Goal: Information Seeking & Learning: Learn about a topic

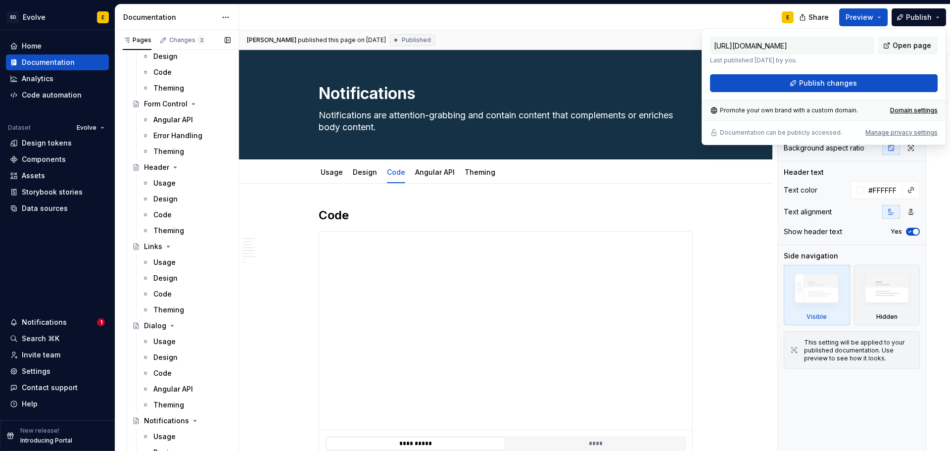
scroll to position [1138, 0]
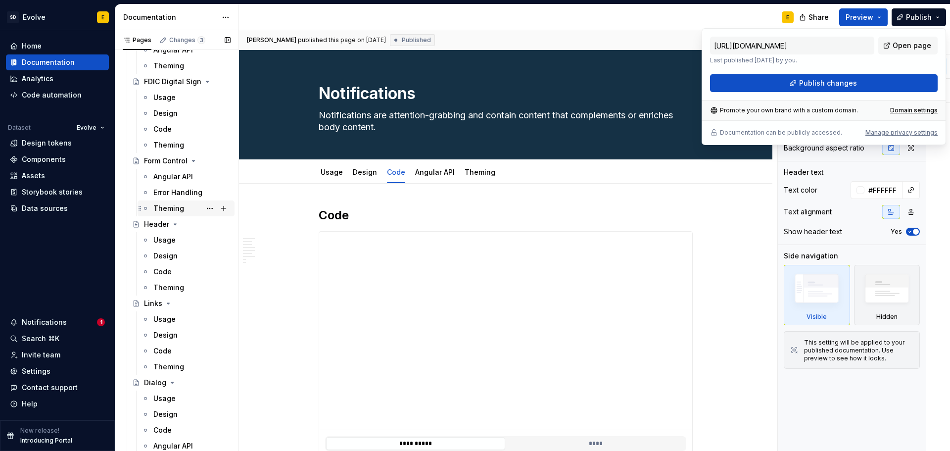
click at [163, 206] on div "Theming" at bounding box center [168, 208] width 31 height 10
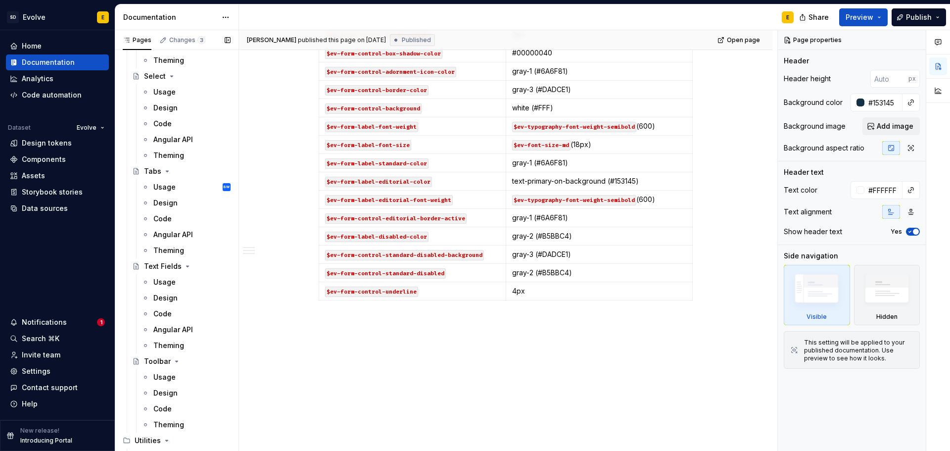
scroll to position [1731, 0]
click at [176, 341] on div "Theming" at bounding box center [168, 343] width 31 height 10
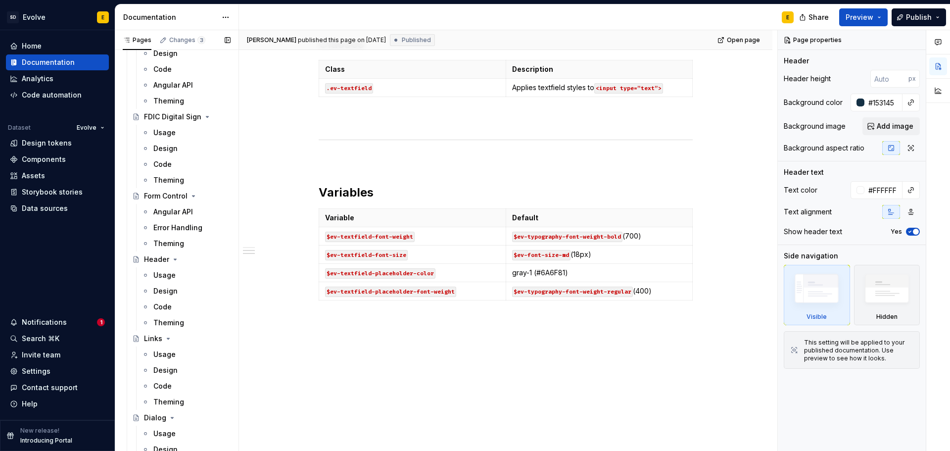
scroll to position [1085, 0]
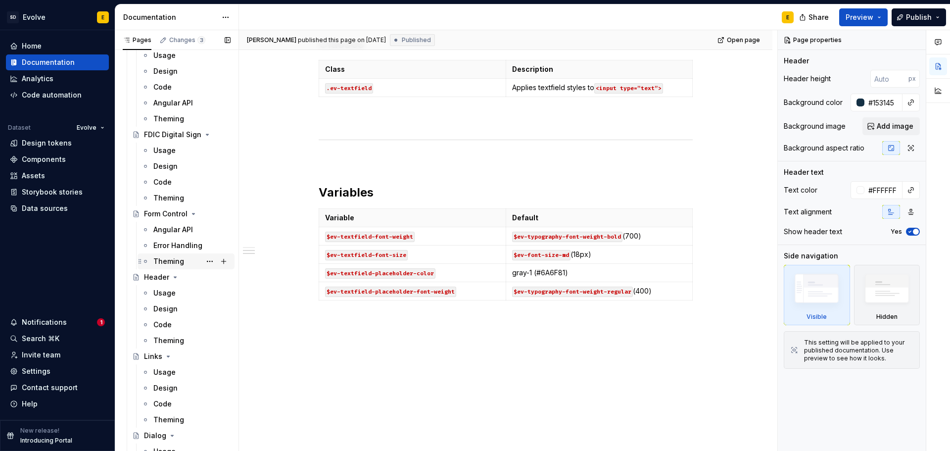
click at [172, 258] on div "Theming" at bounding box center [168, 261] width 31 height 10
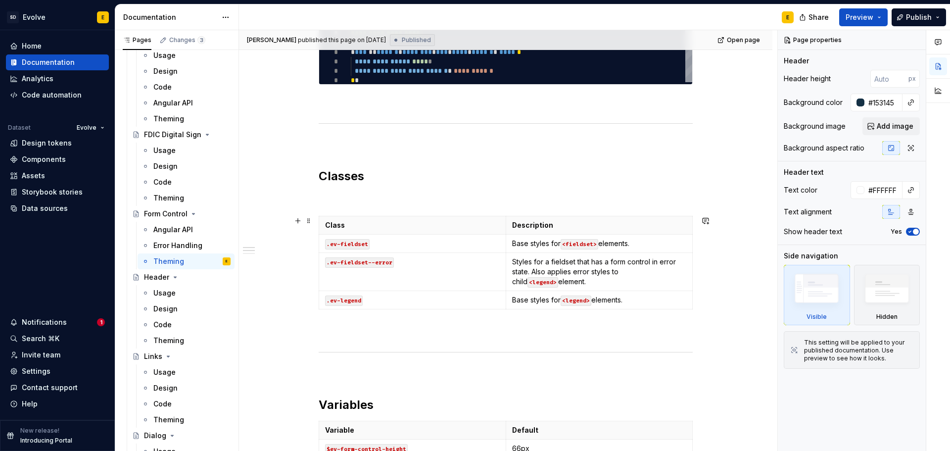
scroll to position [247, 0]
type textarea "*"
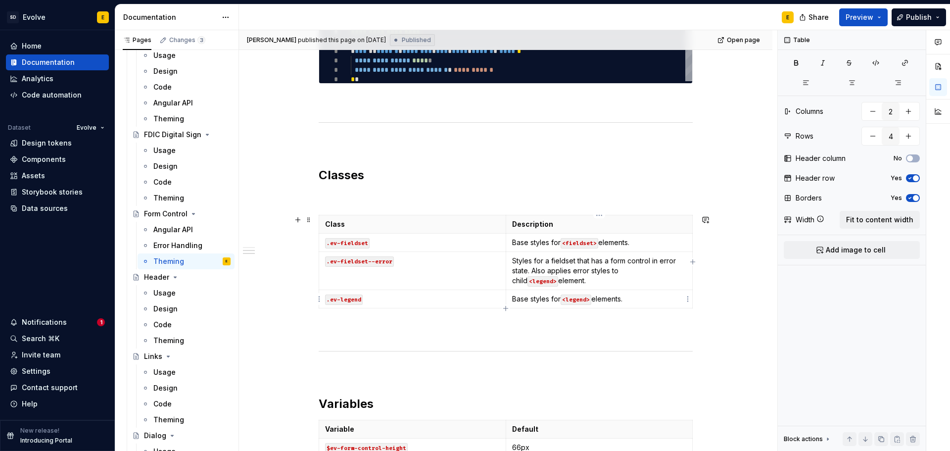
click at [654, 303] on p "Base styles for <legend> elements." at bounding box center [599, 299] width 175 height 10
click at [504, 307] on icon "button" at bounding box center [506, 308] width 8 height 8
type input "5"
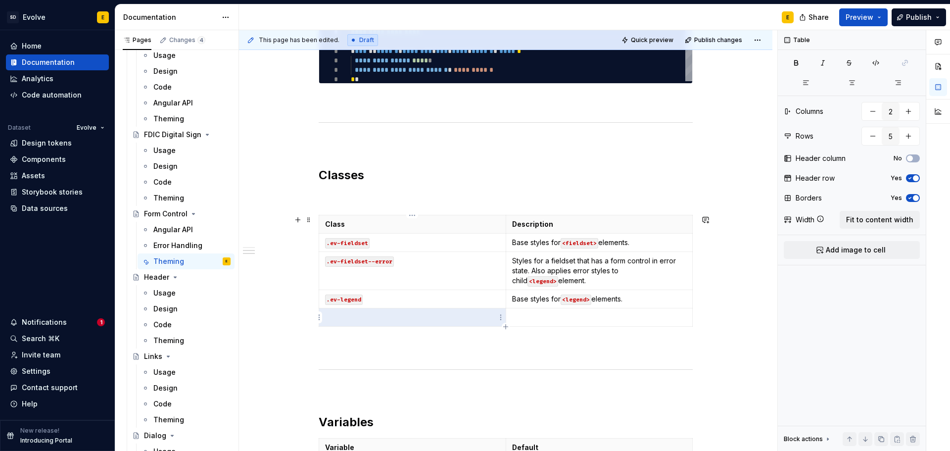
click at [345, 314] on p at bounding box center [412, 317] width 175 height 10
click at [326, 318] on p ".ev-form-helper-text" at bounding box center [412, 317] width 175 height 10
click at [402, 317] on p "`.ev-form-helper-text" at bounding box center [412, 317] width 175 height 10
click at [529, 318] on p at bounding box center [599, 317] width 175 height 10
click at [505, 326] on icon "button" at bounding box center [506, 327] width 8 height 8
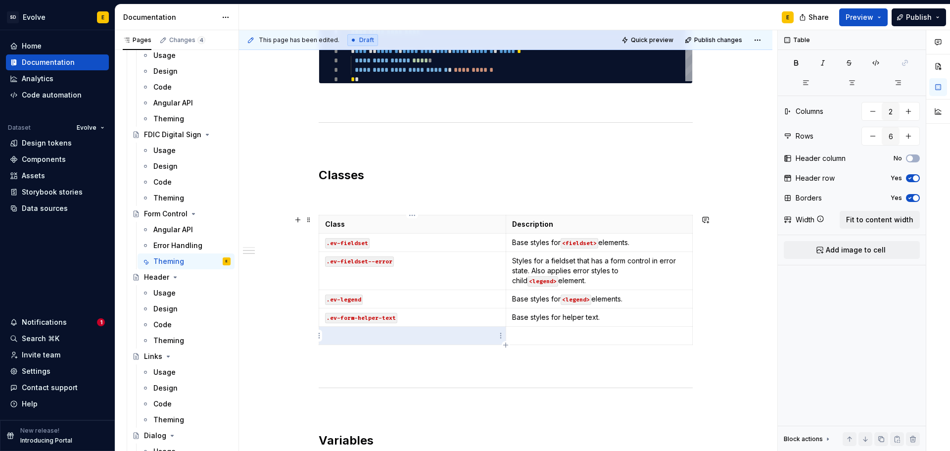
click at [379, 336] on p at bounding box center [412, 335] width 175 height 10
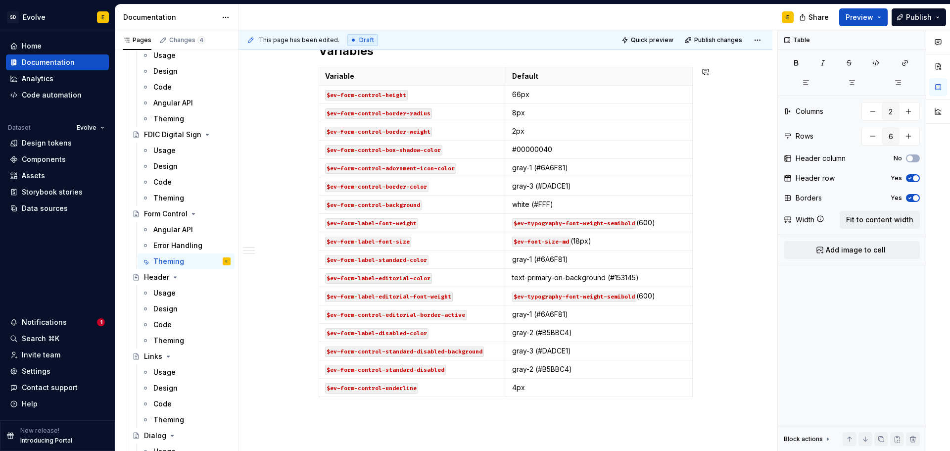
scroll to position [634, 0]
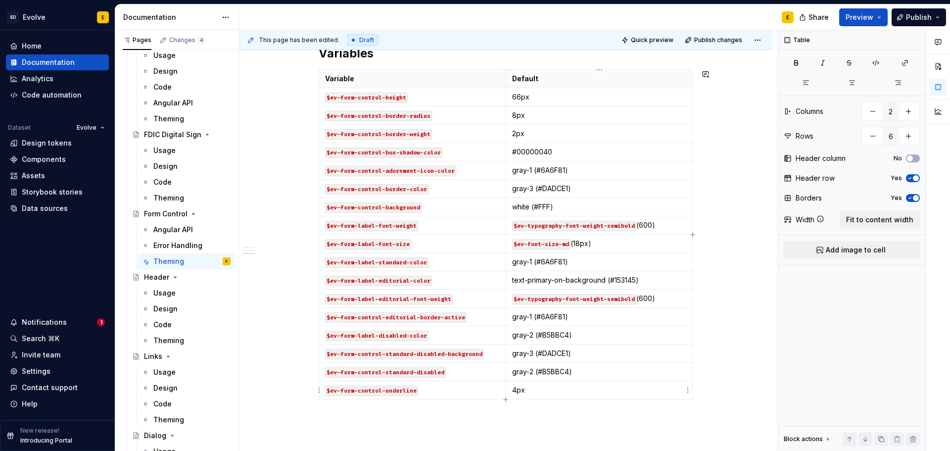
click at [506, 398] on icon "button" at bounding box center [506, 399] width 8 height 8
click at [364, 409] on p at bounding box center [412, 408] width 175 height 10
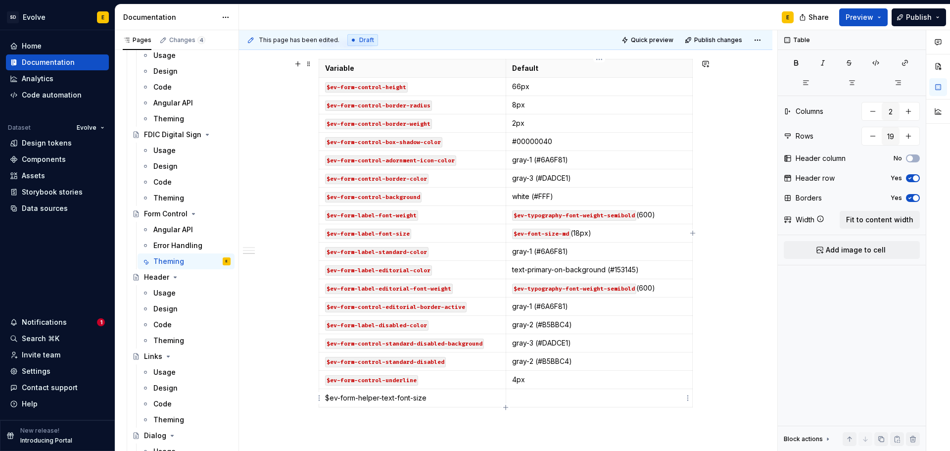
click at [519, 396] on p at bounding box center [599, 398] width 175 height 10
click at [327, 396] on p "$ev-form-helper-text-font-size" at bounding box center [412, 398] width 175 height 10
click at [448, 398] on p "`$ev-form-helper-text-font-size" at bounding box center [412, 398] width 175 height 10
click at [506, 406] on icon "button" at bounding box center [505, 406] width 4 height 4
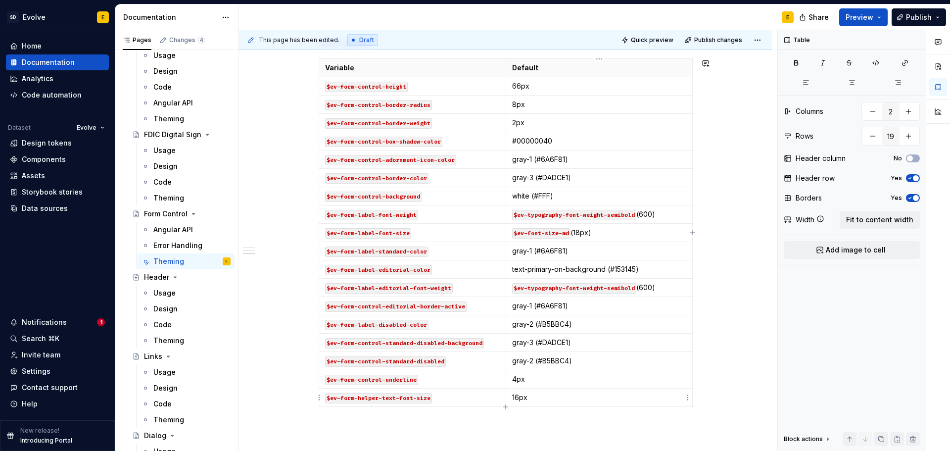
type input "20"
click at [380, 416] on p at bounding box center [412, 416] width 175 height 10
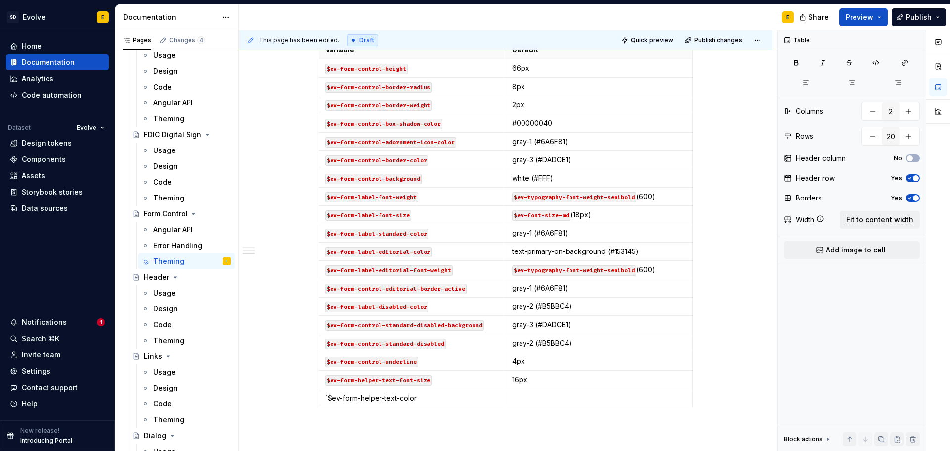
scroll to position [663, 0]
type textarea "*"
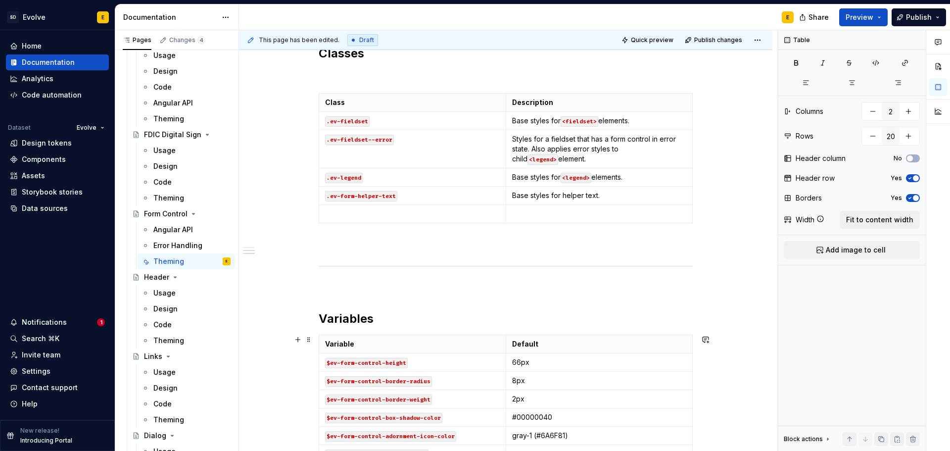
scroll to position [367, 0]
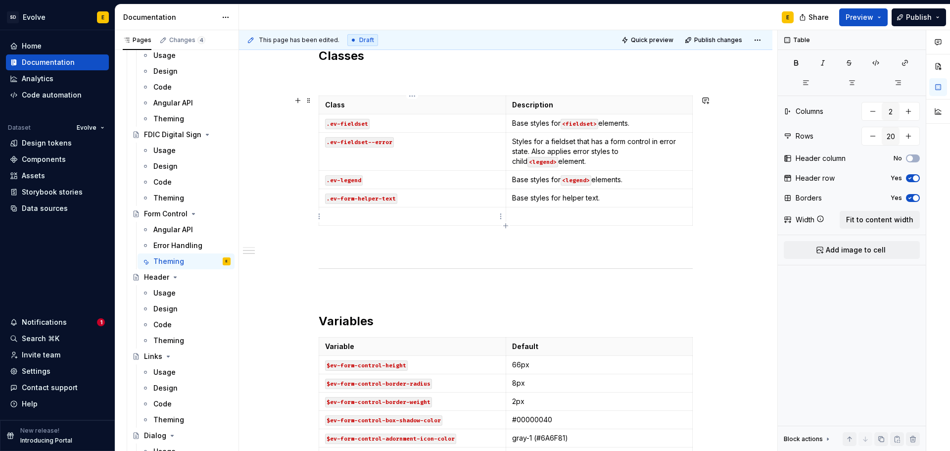
click at [479, 214] on p at bounding box center [412, 216] width 175 height 10
click at [530, 213] on p at bounding box center [599, 216] width 175 height 10
click at [575, 215] on p "Base styles for form error text." at bounding box center [599, 216] width 175 height 10
click at [323, 215] on td ".ev-form-error" at bounding box center [412, 216] width 187 height 18
click at [409, 216] on p "`.ev-form-error" at bounding box center [412, 216] width 175 height 10
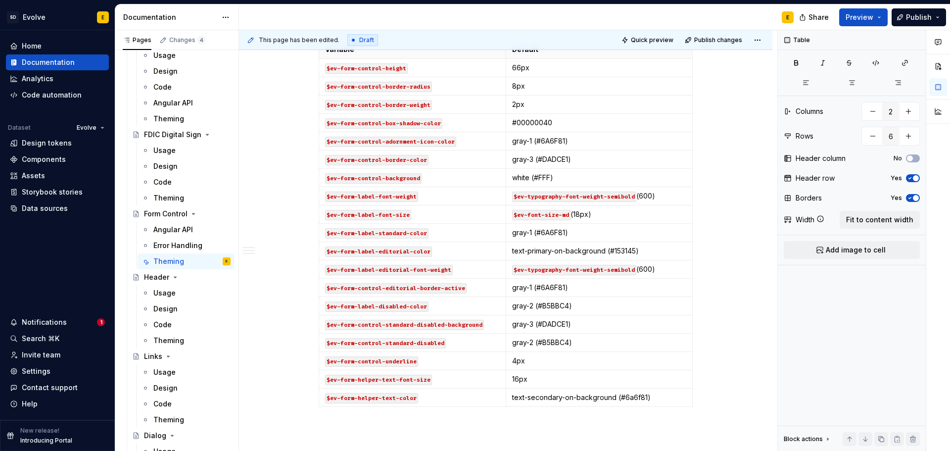
scroll to position [762, 0]
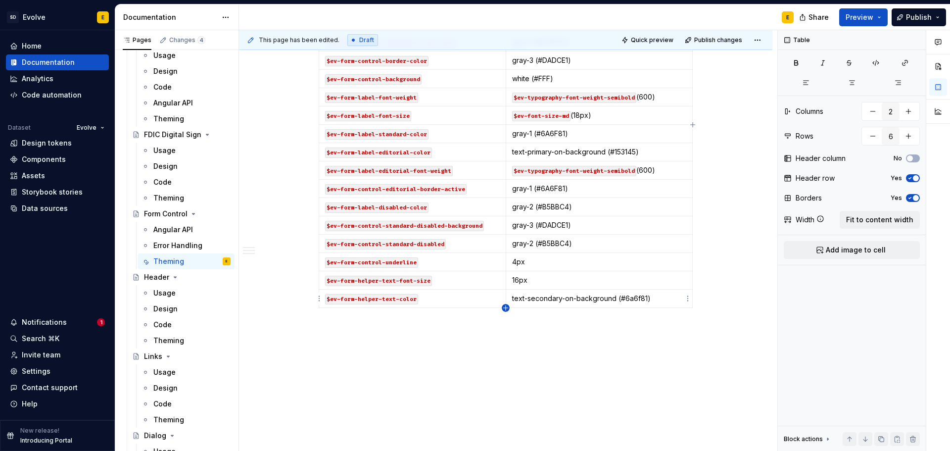
click at [507, 305] on icon "button" at bounding box center [506, 308] width 8 height 8
click at [385, 317] on p at bounding box center [412, 317] width 175 height 10
click at [373, 315] on p at bounding box center [412, 317] width 175 height 10
click at [576, 318] on p at bounding box center [599, 317] width 175 height 10
click at [506, 325] on icon "button" at bounding box center [505, 326] width 4 height 4
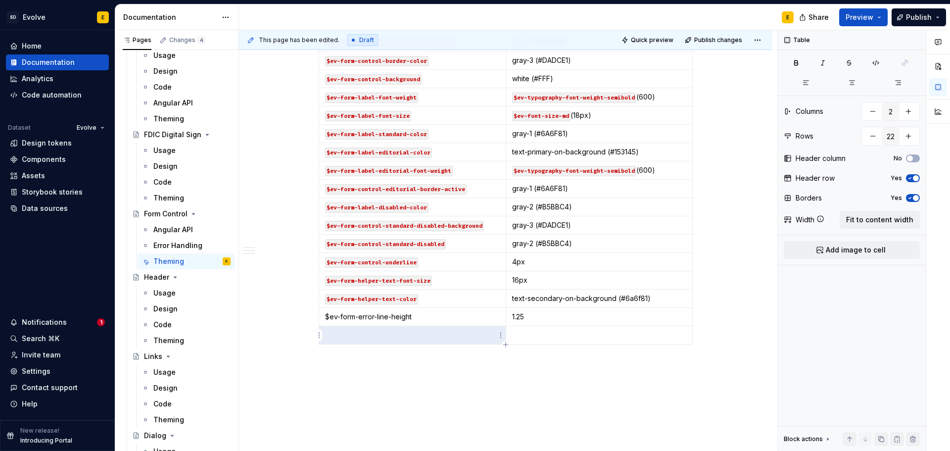
click at [398, 335] on p at bounding box center [412, 335] width 175 height 10
click at [532, 333] on p at bounding box center [599, 335] width 175 height 10
click at [505, 343] on icon "button" at bounding box center [506, 344] width 8 height 8
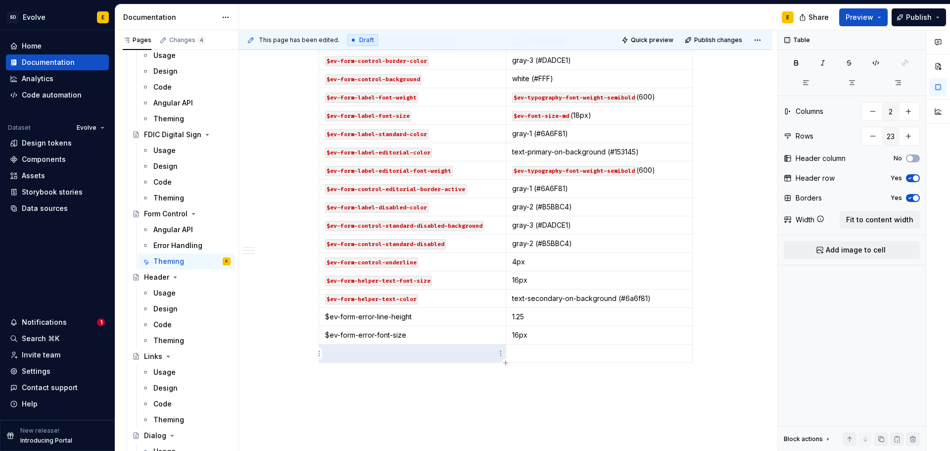
click at [352, 359] on td at bounding box center [412, 353] width 187 height 18
click at [347, 353] on p at bounding box center [412, 353] width 175 height 10
click at [573, 352] on p at bounding box center [599, 353] width 175 height 10
click at [505, 362] on icon "button" at bounding box center [506, 363] width 8 height 8
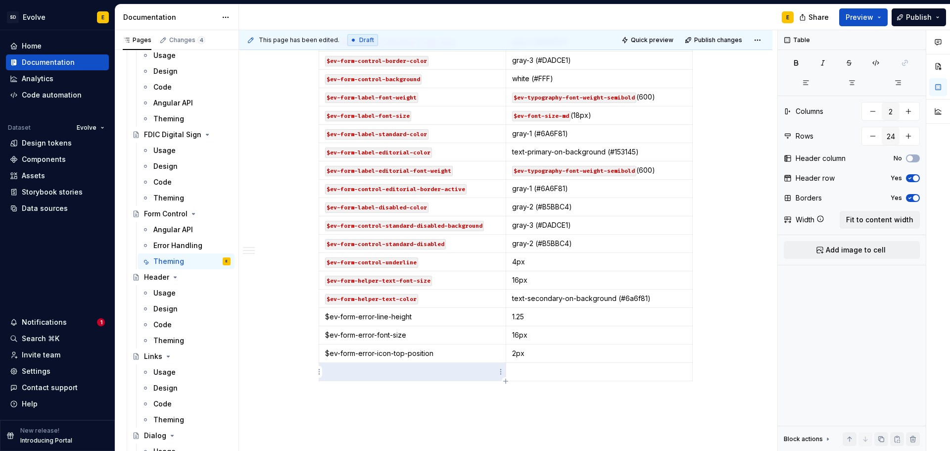
click at [412, 368] on p at bounding box center [412, 372] width 175 height 10
click at [336, 374] on p at bounding box center [412, 372] width 175 height 10
click at [580, 377] on td at bounding box center [599, 372] width 187 height 18
click at [505, 379] on icon "button" at bounding box center [506, 381] width 8 height 8
type input "25"
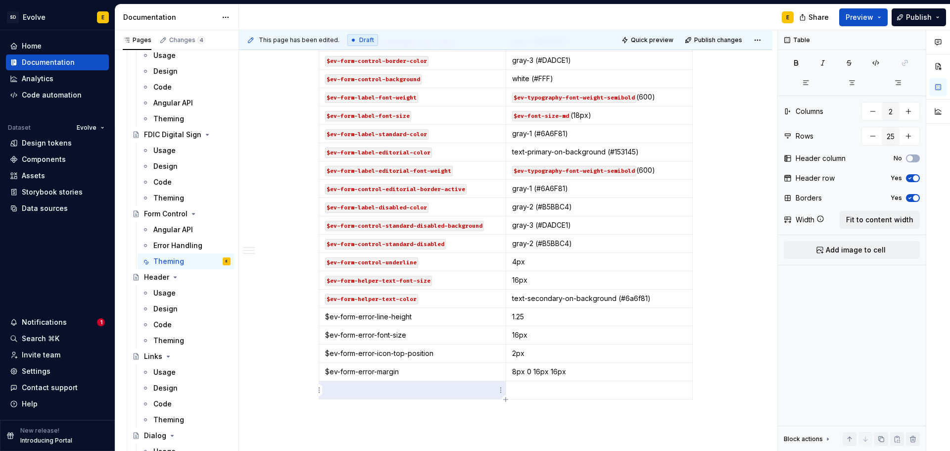
click at [426, 393] on p at bounding box center [412, 390] width 175 height 10
click at [549, 393] on p at bounding box center [599, 390] width 175 height 10
click at [325, 315] on td "$ev-form-error-line-height" at bounding box center [412, 317] width 187 height 18
click at [428, 317] on p "`$ev-form-error-line-height" at bounding box center [412, 317] width 175 height 10
drag, startPoint x: 325, startPoint y: 334, endPoint x: 343, endPoint y: 336, distance: 18.9
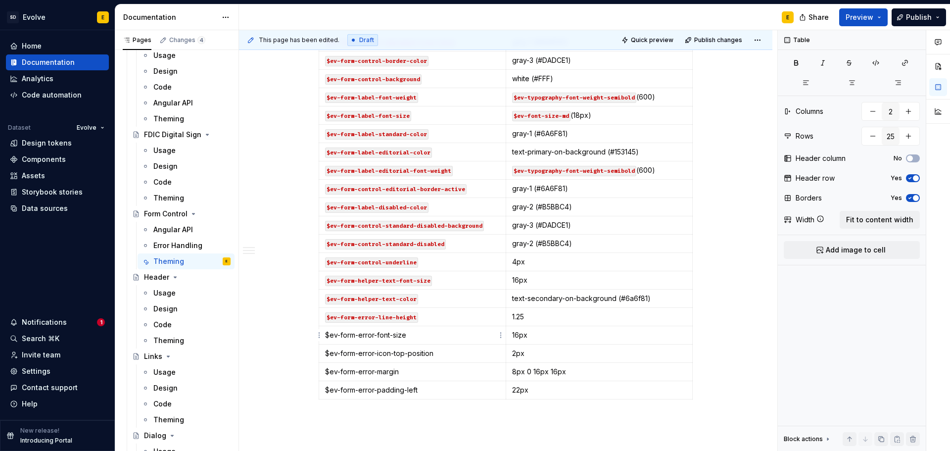
click at [325, 335] on td "$ev-form-error-font-size" at bounding box center [412, 335] width 187 height 18
click at [416, 334] on p "`$ev-form-error-font-size" at bounding box center [412, 335] width 175 height 10
click at [324, 354] on td "$ev-form-error-icon-top-position" at bounding box center [412, 353] width 187 height 18
click at [437, 354] on p "`$ev-form-error-icon-top-position" at bounding box center [412, 353] width 175 height 10
click at [325, 370] on p "$ev-form-error-margin" at bounding box center [412, 372] width 175 height 10
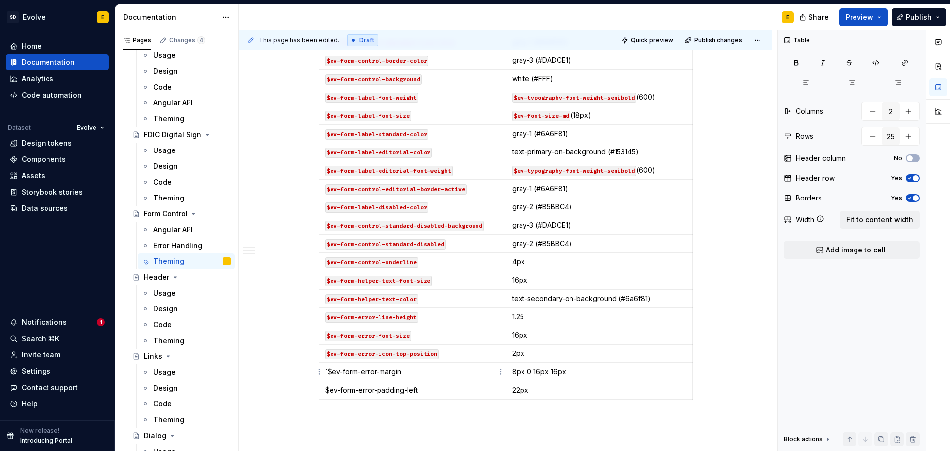
click at [435, 372] on p "`$ev-form-error-margin" at bounding box center [412, 372] width 175 height 10
click at [326, 388] on p "$ev-form-error-padding-left" at bounding box center [412, 390] width 175 height 10
click at [426, 389] on p "`$ev-form-error-padding-left" at bounding box center [412, 390] width 175 height 10
drag, startPoint x: 529, startPoint y: 360, endPoint x: 508, endPoint y: 353, distance: 22.2
click at [508, 353] on td "2px" at bounding box center [599, 353] width 187 height 18
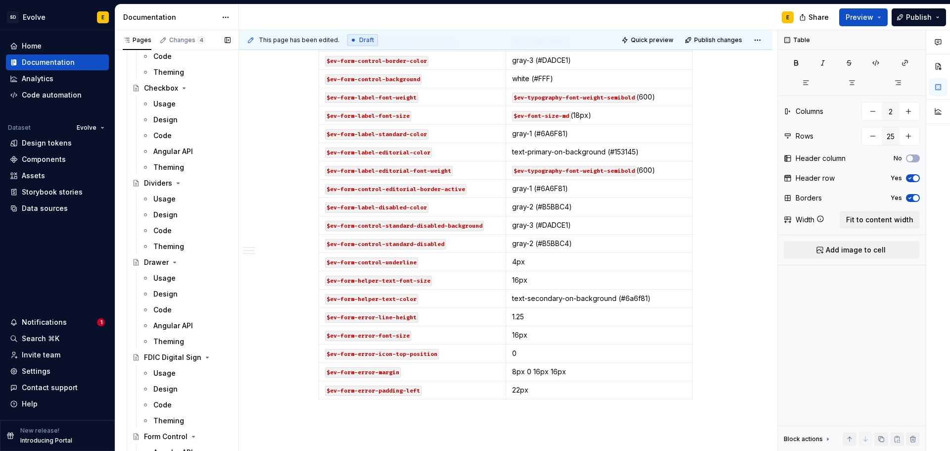
scroll to position [838, 0]
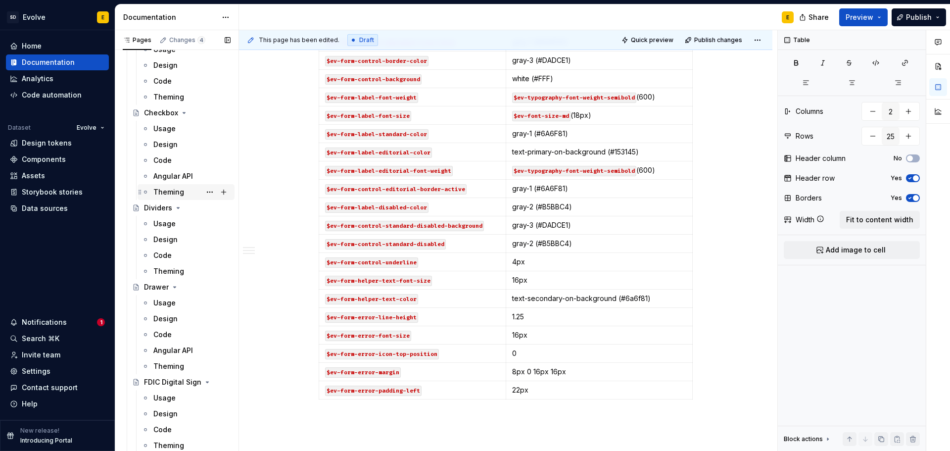
click at [169, 191] on div "Theming" at bounding box center [168, 192] width 31 height 10
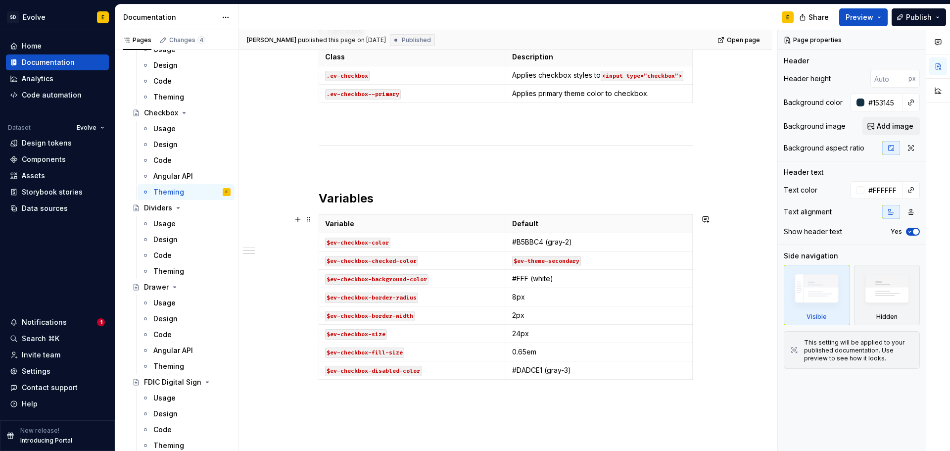
scroll to position [396, 0]
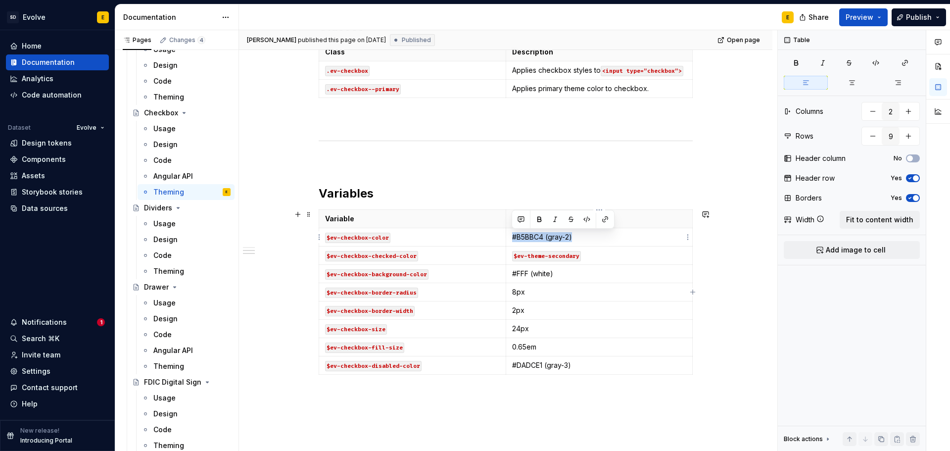
drag, startPoint x: 559, startPoint y: 234, endPoint x: 513, endPoint y: 238, distance: 46.2
click at [513, 238] on p "#B5BBC4 (gray-2)" at bounding box center [599, 237] width 175 height 10
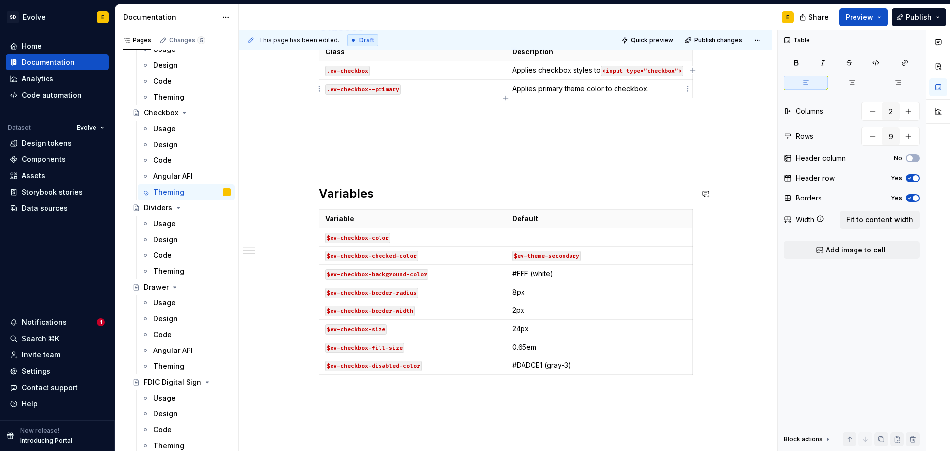
type textarea "*"
drag, startPoint x: 513, startPoint y: 236, endPoint x: 646, endPoint y: 237, distance: 132.6
click at [646, 237] on p "$ev-color-border-container-primary" at bounding box center [599, 237] width 175 height 10
click at [541, 216] on button "button" at bounding box center [539, 219] width 14 height 14
click at [589, 218] on button "button" at bounding box center [587, 219] width 14 height 14
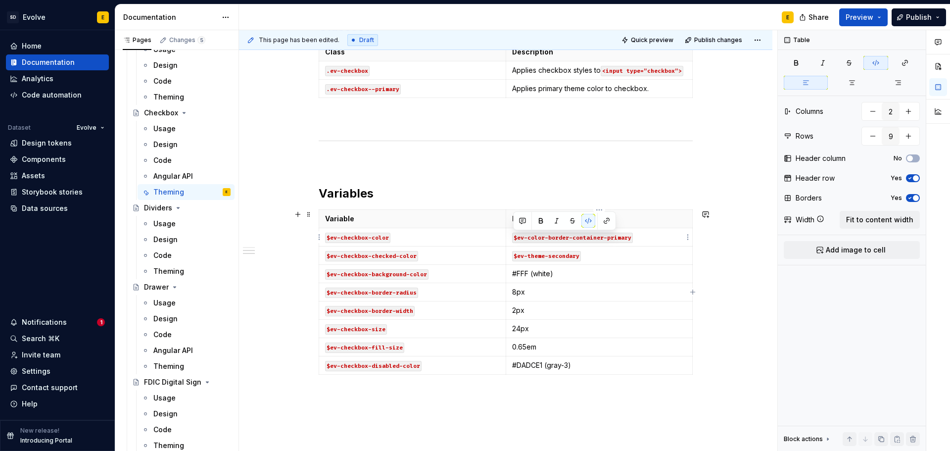
click at [638, 232] on p "$ev-color-border-container-primary" at bounding box center [599, 237] width 175 height 10
drag, startPoint x: 559, startPoint y: 274, endPoint x: 510, endPoint y: 276, distance: 49.0
click at [510, 276] on td "#FFF (white)" at bounding box center [599, 274] width 187 height 18
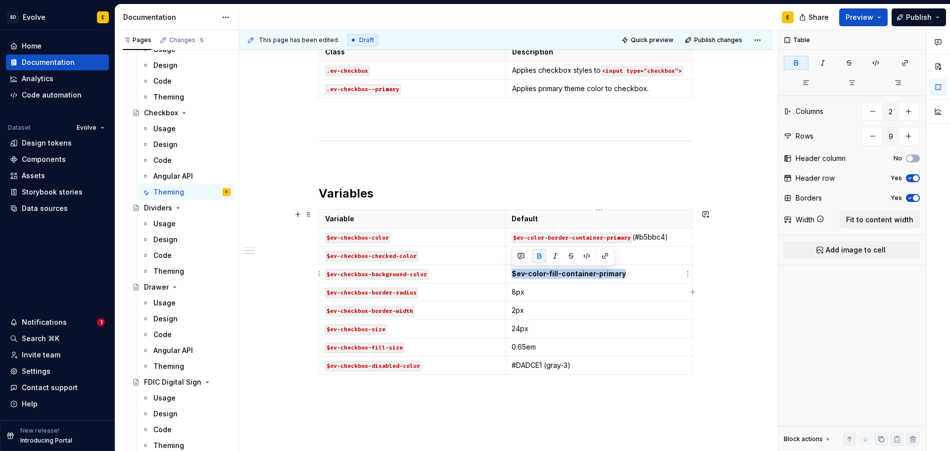
drag, startPoint x: 629, startPoint y: 272, endPoint x: 513, endPoint y: 274, distance: 116.3
click at [513, 274] on p "$ev-color-fill-container-primary" at bounding box center [599, 274] width 175 height 10
click at [540, 253] on button "button" at bounding box center [539, 256] width 14 height 14
click at [594, 251] on div at bounding box center [563, 256] width 98 height 14
click at [591, 254] on button "button" at bounding box center [587, 256] width 14 height 14
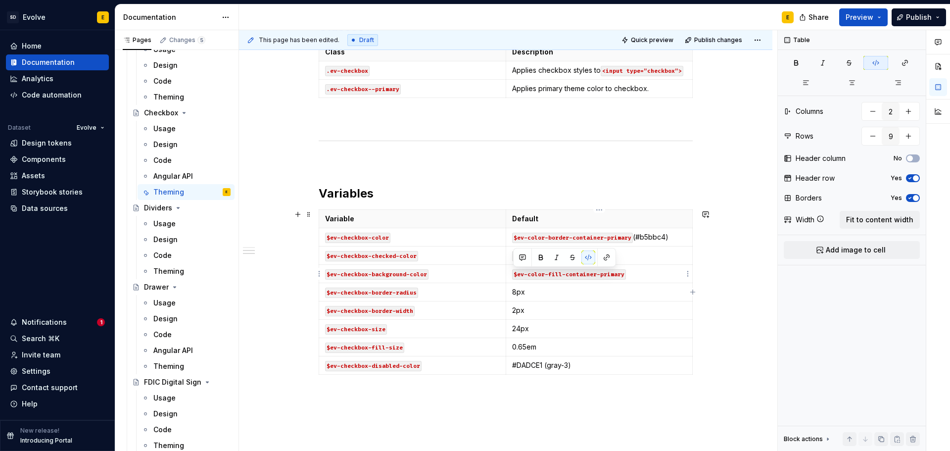
click at [637, 274] on p "$ev-color-fill-container-primary" at bounding box center [599, 274] width 175 height 10
click at [614, 254] on p "$ev-theme-secondary" at bounding box center [599, 255] width 175 height 10
drag, startPoint x: 675, startPoint y: 236, endPoint x: 632, endPoint y: 239, distance: 43.6
click at [632, 239] on p "$ev-color-border-container-primary (#b5bbc4)" at bounding box center [599, 237] width 175 height 10
drag, startPoint x: 653, startPoint y: 270, endPoint x: 640, endPoint y: 307, distance: 38.8
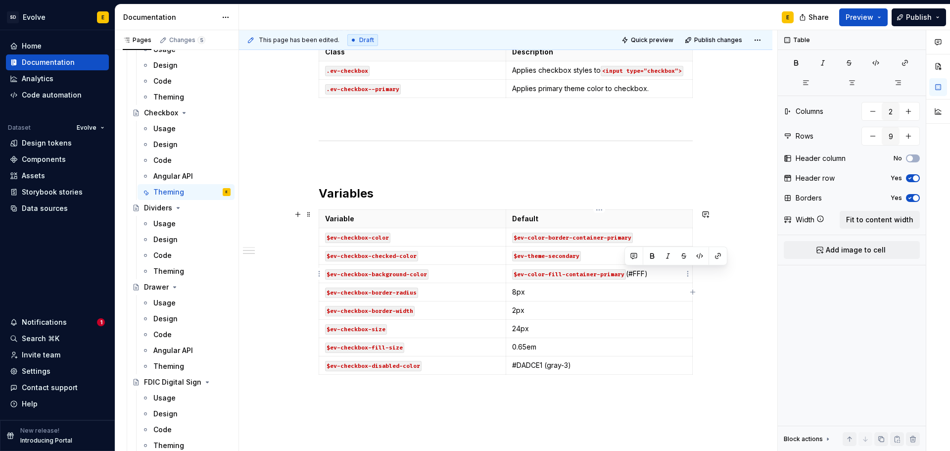
click at [625, 274] on p "$ev-color-fill-container-primary (#FFF)" at bounding box center [599, 274] width 175 height 10
drag, startPoint x: 583, startPoint y: 363, endPoint x: 512, endPoint y: 367, distance: 70.9
click at [512, 367] on p "#DADCE1 (gray-3)" at bounding box center [599, 365] width 175 height 10
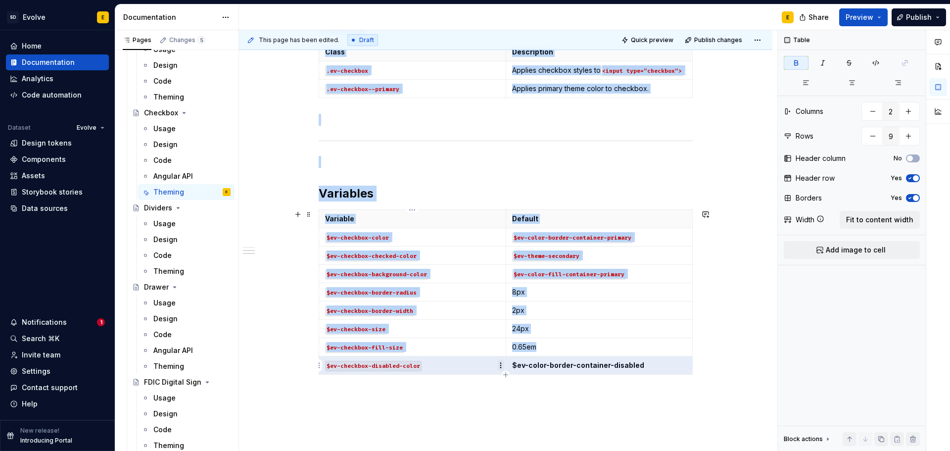
drag, startPoint x: 636, startPoint y: 364, endPoint x: 503, endPoint y: 368, distance: 133.1
click at [503, 368] on body "SD Evolve E Home Documentation Analytics Code automation Dataset Evolve Design …" at bounding box center [475, 225] width 950 height 451
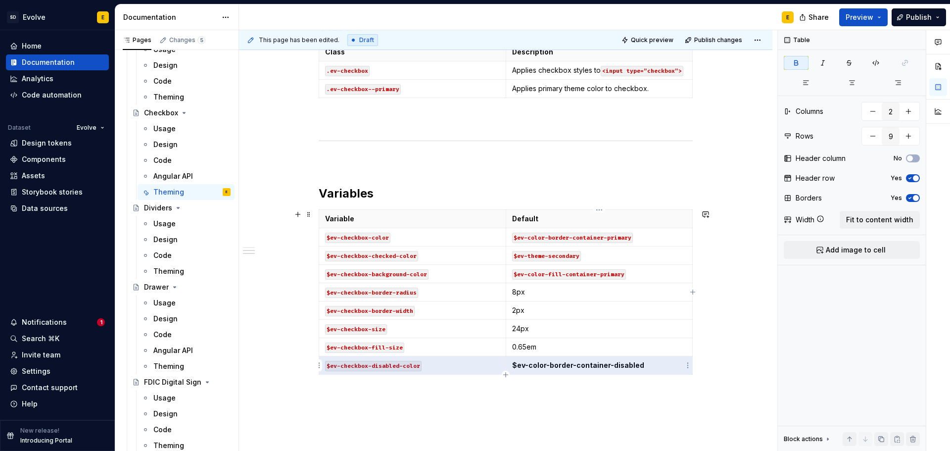
click at [517, 367] on strong "$ev-color-border-container-disabled" at bounding box center [578, 365] width 132 height 8
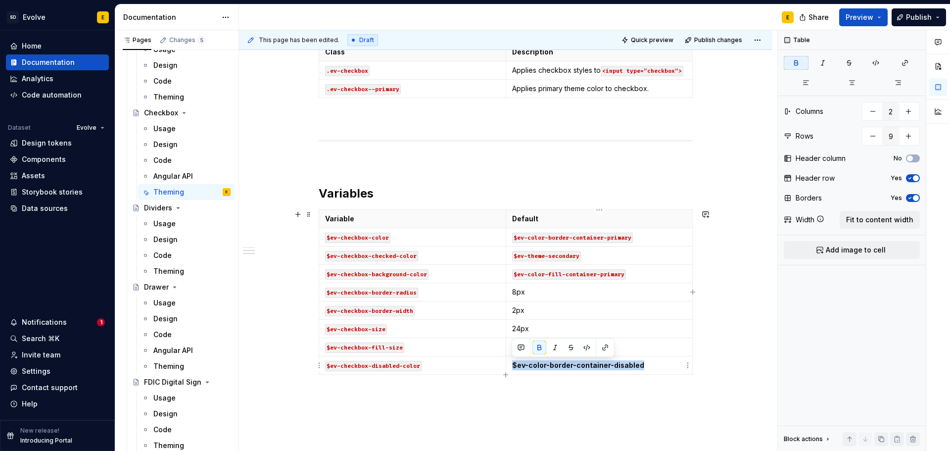
drag, startPoint x: 512, startPoint y: 364, endPoint x: 637, endPoint y: 359, distance: 125.3
click at [637, 359] on td "$ev-color-border-container-disabled" at bounding box center [599, 365] width 187 height 18
click at [539, 344] on button "button" at bounding box center [539, 347] width 14 height 14
click at [584, 347] on button "button" at bounding box center [587, 347] width 14 height 14
click at [642, 362] on p "$ev-color-border-container-disabled" at bounding box center [599, 365] width 175 height 10
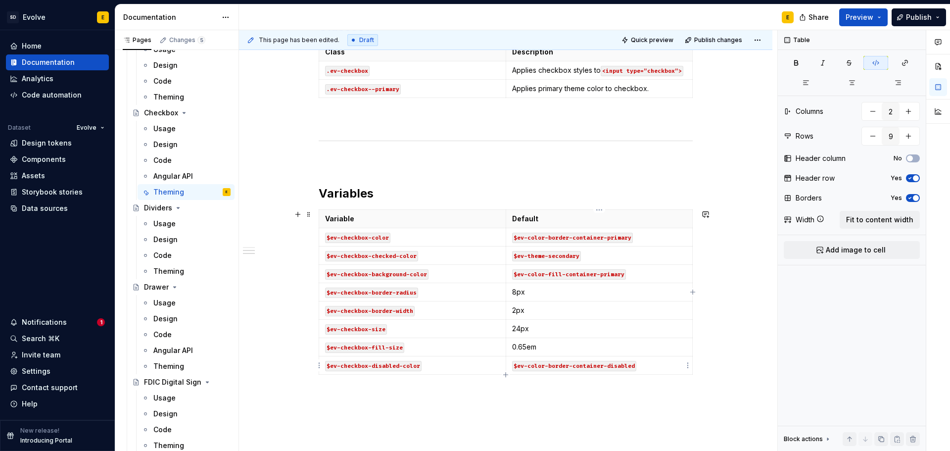
click at [644, 364] on p "$ev-color-border-container-disabled" at bounding box center [599, 365] width 175 height 10
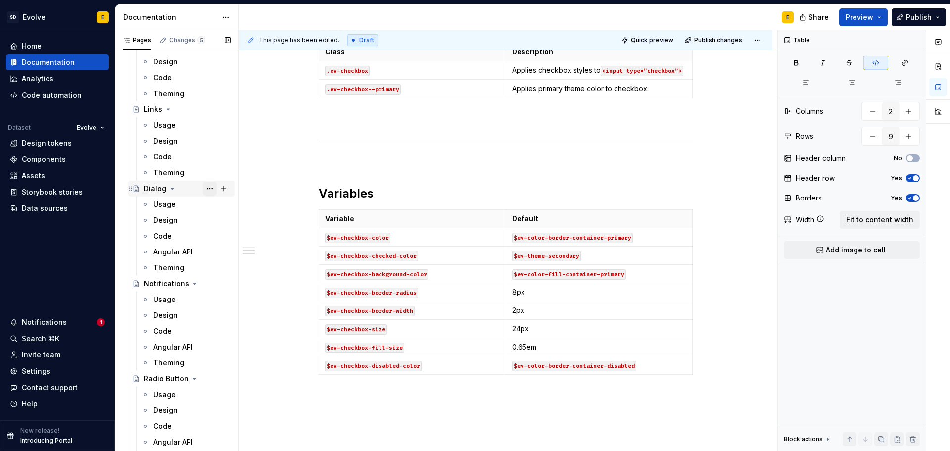
scroll to position [1332, 0]
click at [167, 362] on div "Theming" at bounding box center [168, 362] width 31 height 10
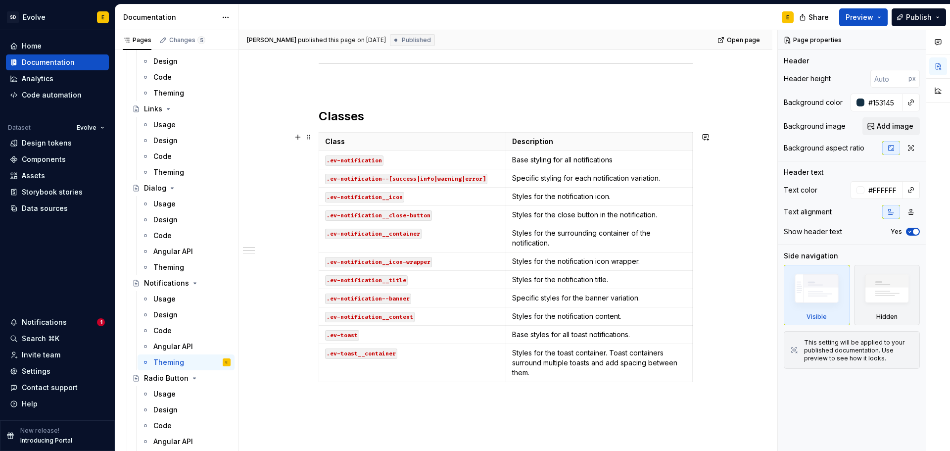
scroll to position [247, 0]
type textarea "*"
click at [504, 378] on icon "button" at bounding box center [506, 381] width 8 height 8
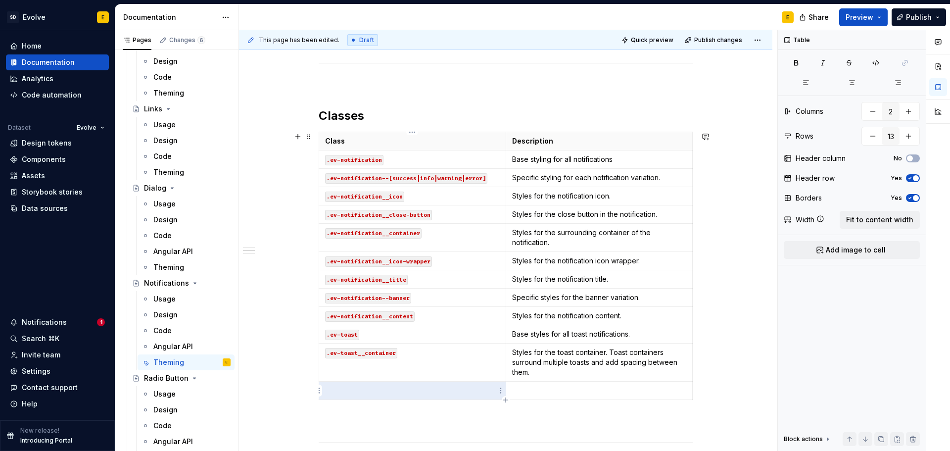
click at [381, 389] on p at bounding box center [412, 390] width 175 height 10
click at [319, 390] on html "SD Evolve E Home Documentation Analytics Code automation Dataset Evolve Design …" at bounding box center [475, 225] width 950 height 451
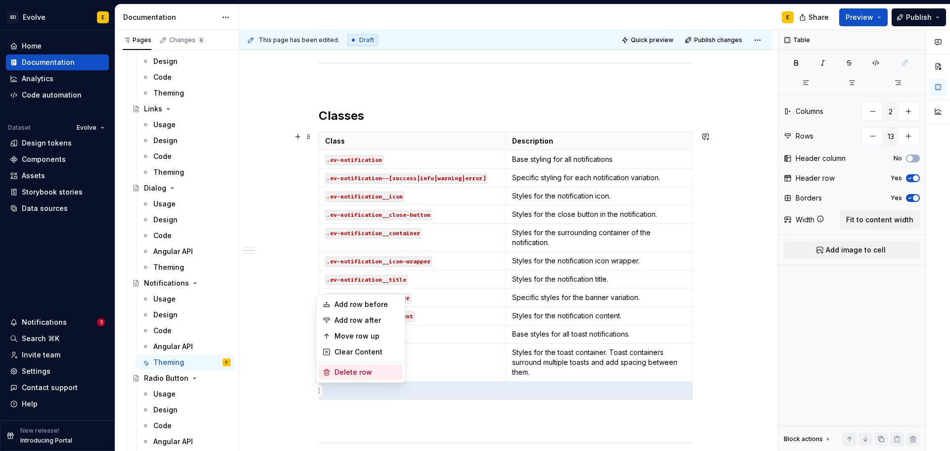
click at [339, 373] on div "Delete row" at bounding box center [366, 372] width 64 height 10
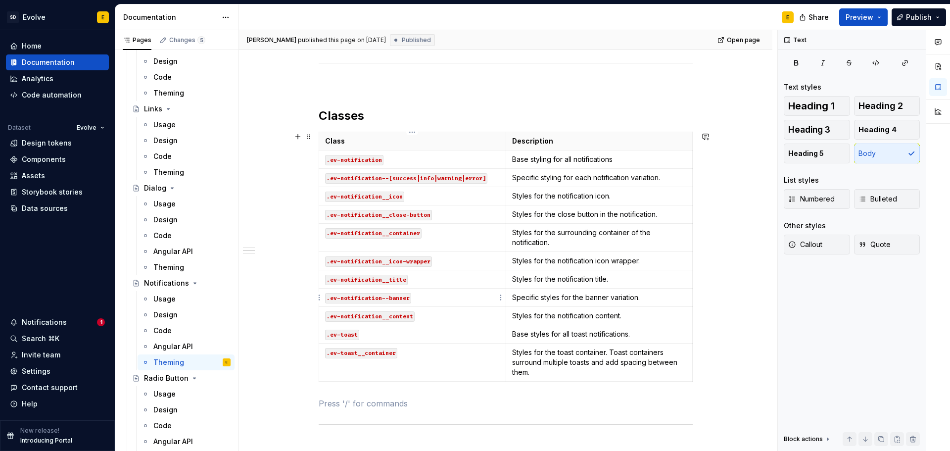
click at [444, 292] on p ".ev-notification--banner" at bounding box center [412, 297] width 175 height 10
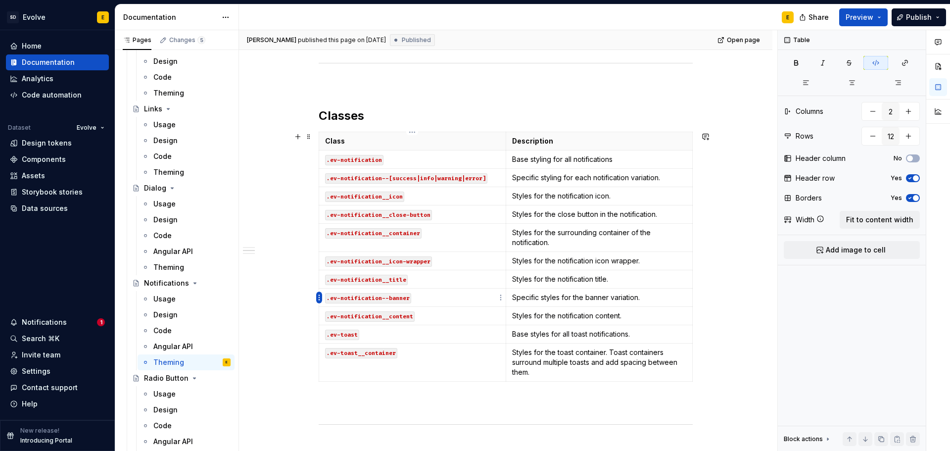
click at [317, 300] on html "SD Evolve E Home Documentation Analytics Code automation Dataset Evolve Design …" at bounding box center [475, 225] width 950 height 451
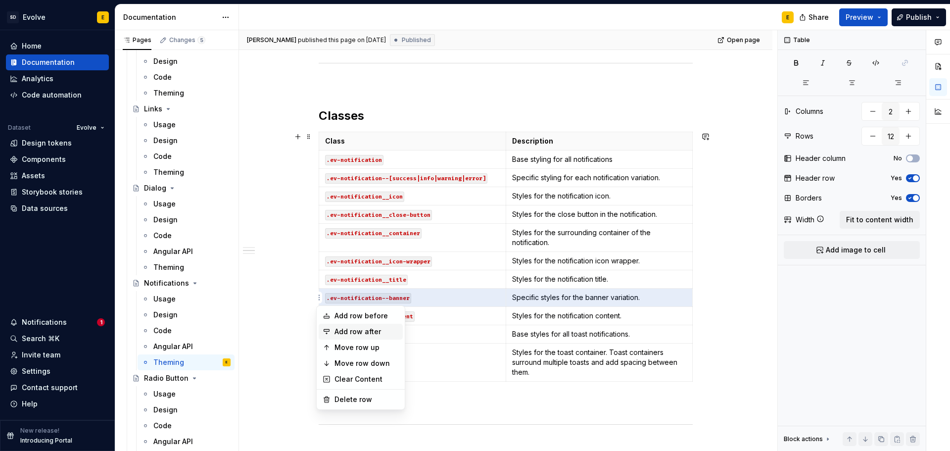
click at [331, 329] on div "Add row after" at bounding box center [361, 332] width 84 height 16
type input "13"
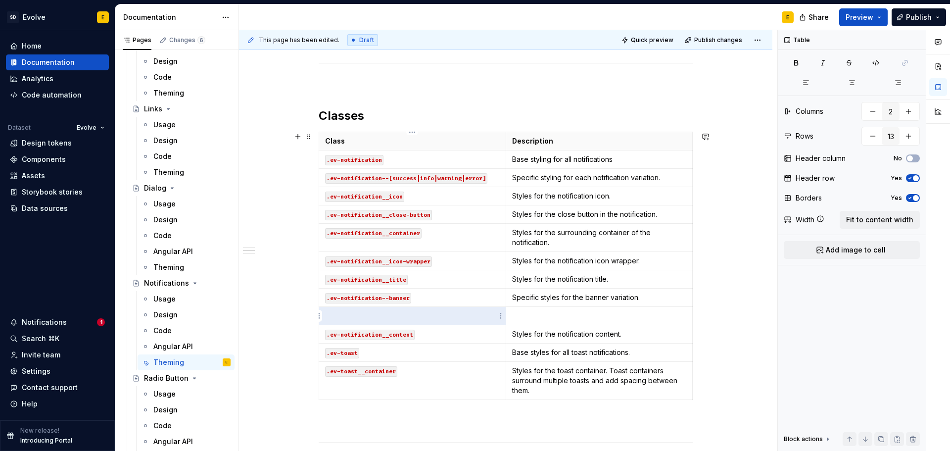
click at [356, 319] on p at bounding box center [412, 316] width 175 height 10
click at [326, 318] on p ".ev-notification—one-line" at bounding box center [412, 316] width 175 height 10
click at [426, 316] on p "`.ev-notification—one-line" at bounding box center [412, 316] width 175 height 10
click at [385, 317] on code ".ev-notification—one-line" at bounding box center [370, 316] width 90 height 10
click at [531, 317] on p at bounding box center [599, 316] width 175 height 10
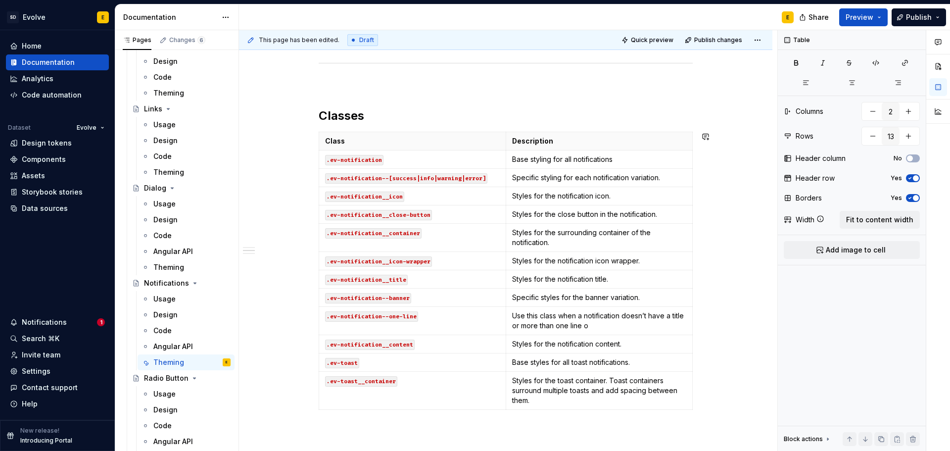
type textarea "*"
drag, startPoint x: 535, startPoint y: 327, endPoint x: 637, endPoint y: 326, distance: 101.9
click at [637, 326] on p "Use this class when a notification doesn’t have a title or more than one line o…" at bounding box center [599, 321] width 175 height 20
